Goal: Find contact information: Find contact information

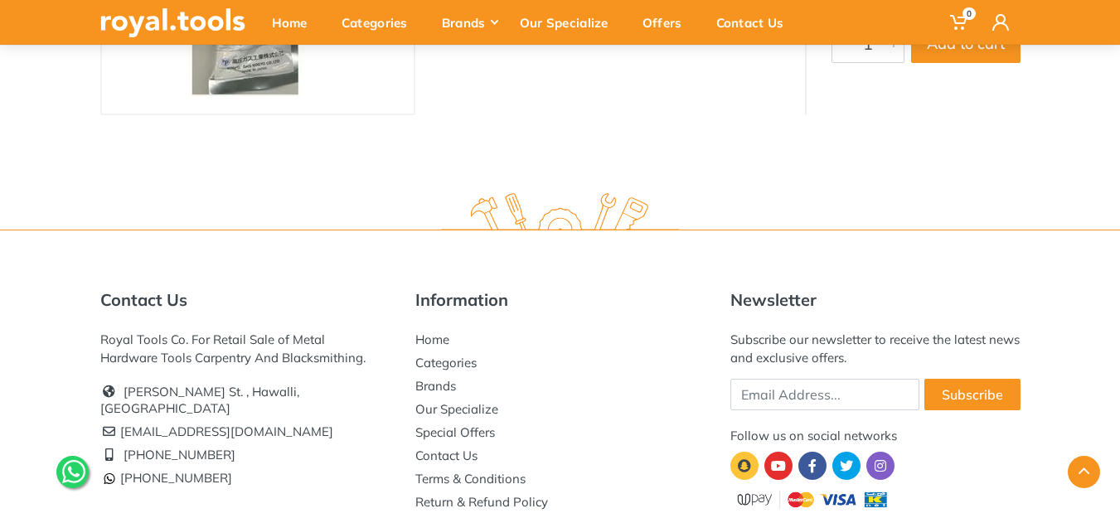
scroll to position [406, 0]
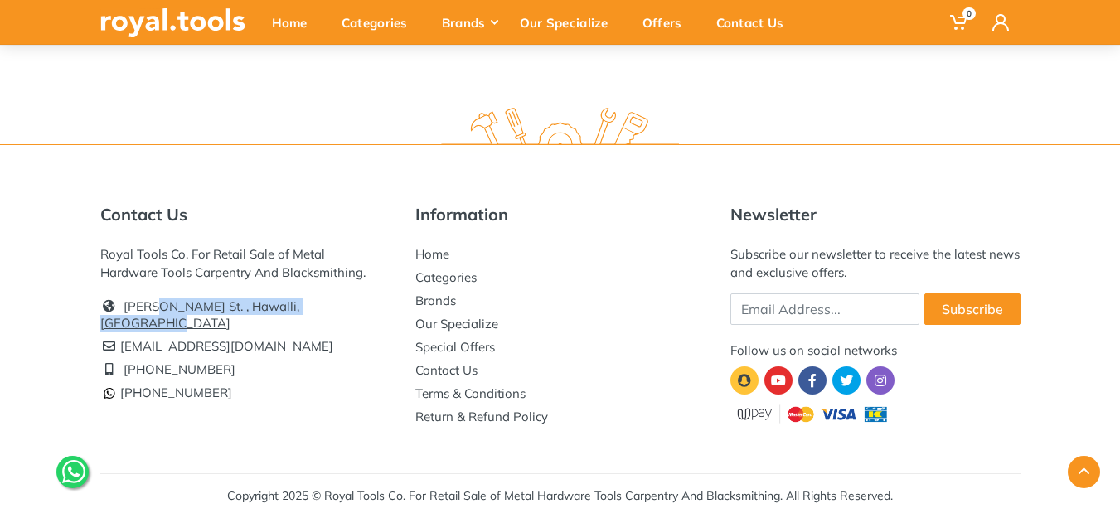
drag, startPoint x: 376, startPoint y: 308, endPoint x: 141, endPoint y: 307, distance: 235.5
click at [152, 308] on li "[PERSON_NAME] St. , Hawalli, [GEOGRAPHIC_DATA]" at bounding box center [245, 315] width 290 height 40
click at [132, 304] on link "[PERSON_NAME] St. , Hawalli, [GEOGRAPHIC_DATA]" at bounding box center [199, 315] width 199 height 32
click at [231, 358] on li "[PHONE_NUMBER]" at bounding box center [245, 369] width 290 height 23
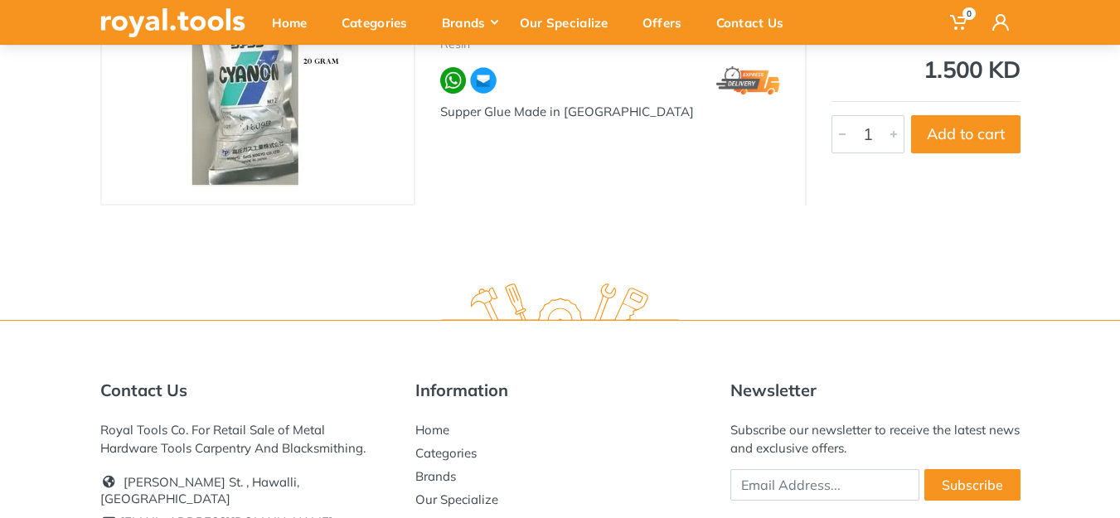
scroll to position [406, 0]
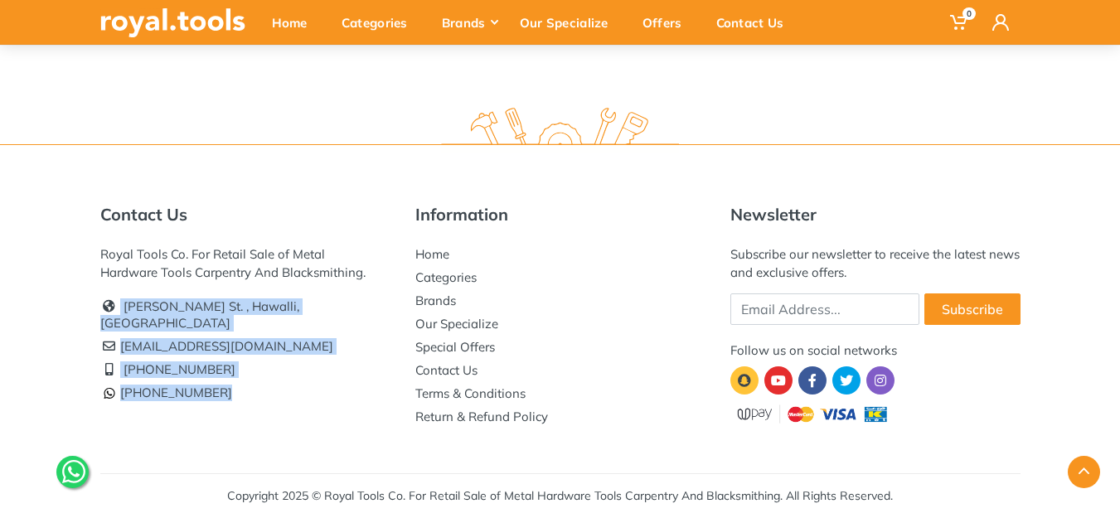
drag, startPoint x: 258, startPoint y: 399, endPoint x: 111, endPoint y: 291, distance: 182.1
click at [111, 291] on div "Contact Us Royal Tools Co. For Retail Sale of Metal Hardware Tools Carpentry An…" at bounding box center [245, 317] width 315 height 224
copy ul "[PERSON_NAME][GEOGRAPHIC_DATA] [EMAIL_ADDRESS][DOMAIN_NAME] [PHONE_NUMBER] [PHO…"
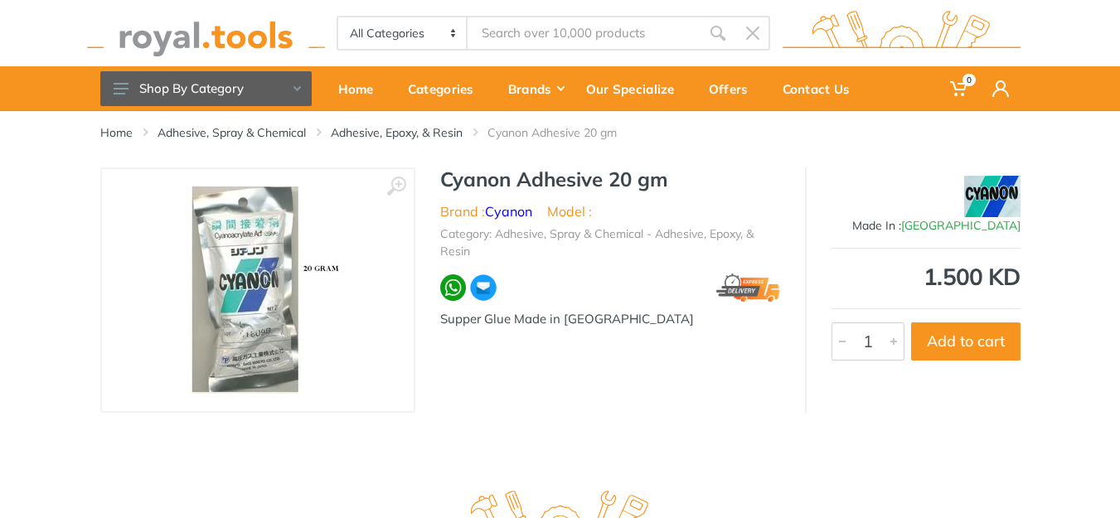
scroll to position [0, 0]
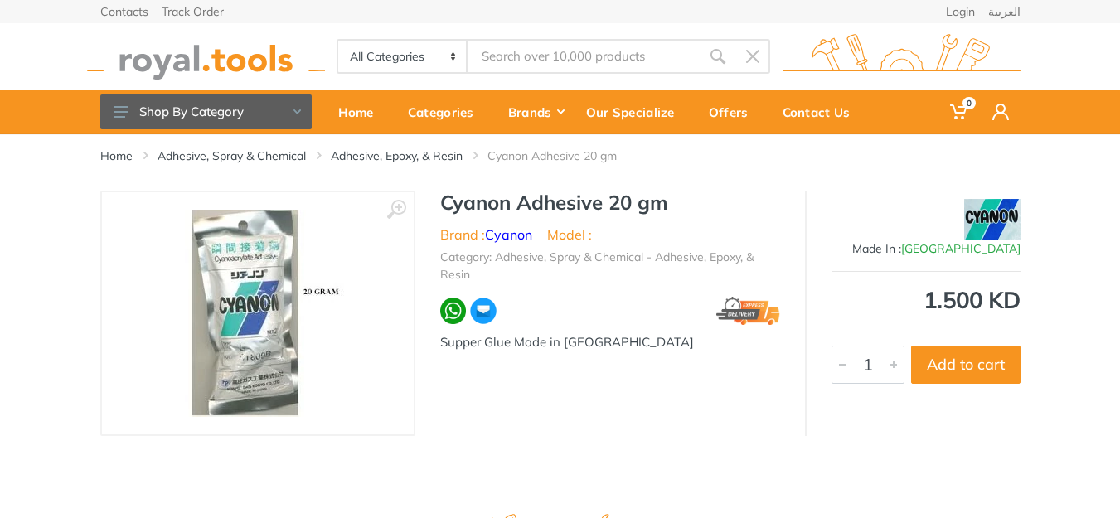
click at [234, 270] on img at bounding box center [258, 313] width 172 height 207
